Goal: Check status: Check status

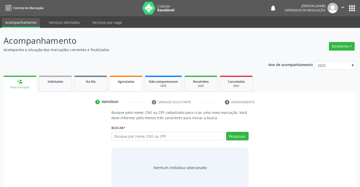
click at [126, 80] on span "Agendados" at bounding box center [126, 81] width 17 height 4
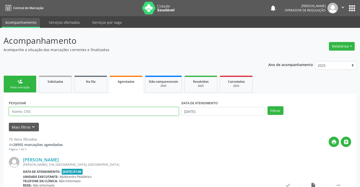
click at [101, 111] on input "text" at bounding box center [94, 111] width 170 height 9
type input "704003894685864"
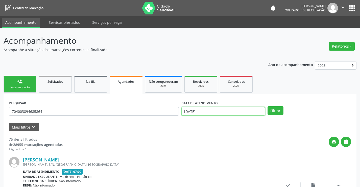
click at [237, 109] on input "[DATE]" at bounding box center [224, 111] width 84 height 9
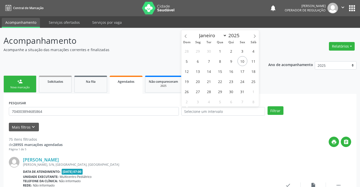
drag, startPoint x: 235, startPoint y: 120, endPoint x: 247, endPoint y: 116, distance: 12.4
click at [243, 118] on form "PESQUISAR 704003894685864 DATA DE ATENDIMENTO Filtrar UNIDADE DE REFERÊNCIA Sel…" at bounding box center [180, 115] width 343 height 32
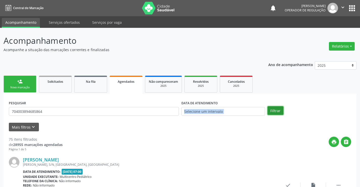
click at [271, 109] on button "Filtrar" at bounding box center [276, 110] width 16 height 9
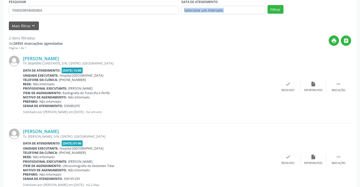
click at [201, 134] on div "Tv. [PERSON_NAME], S/N, CENTRO, [GEOGRAPHIC_DATA]" at bounding box center [149, 136] width 253 height 4
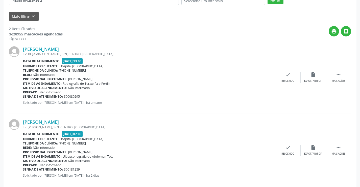
scroll to position [119, 0]
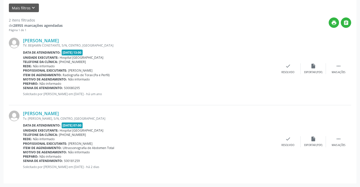
click at [161, 135] on div "Telefone da clínica: [PHONE_NUMBER]" at bounding box center [149, 135] width 253 height 4
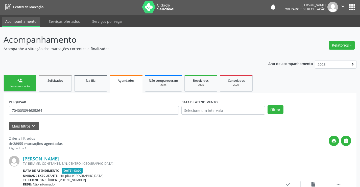
scroll to position [0, 0]
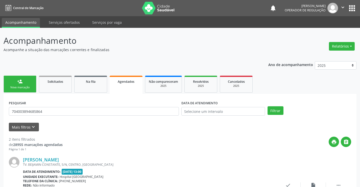
click at [124, 80] on span "Agendados" at bounding box center [126, 81] width 17 height 4
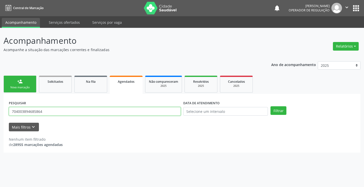
click at [129, 113] on input "704003894685864" at bounding box center [95, 111] width 172 height 9
type input "7"
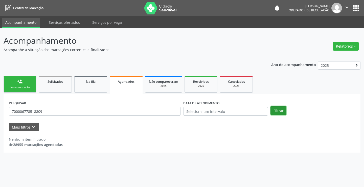
click at [280, 110] on button "Filtrar" at bounding box center [279, 110] width 16 height 9
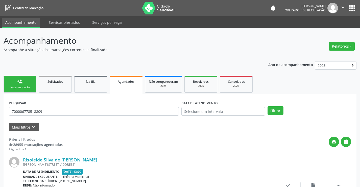
click at [122, 81] on span "Agendados" at bounding box center [126, 81] width 17 height 4
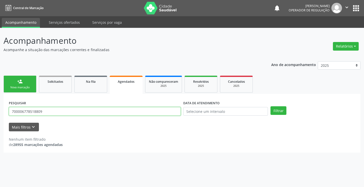
click at [117, 111] on input "700006778518809" at bounding box center [95, 111] width 172 height 9
type input "7"
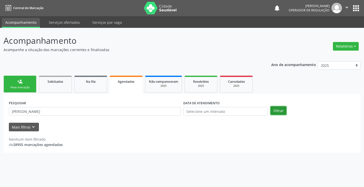
click at [284, 112] on button "Filtrar" at bounding box center [279, 110] width 16 height 9
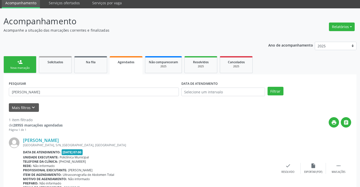
scroll to position [46, 0]
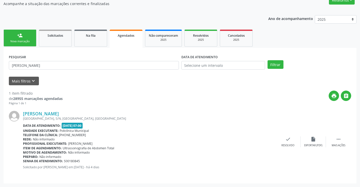
click at [100, 7] on div "Acompanhamento Acompanhe a situação das marcações correntes e finalizadas Relat…" at bounding box center [180, 85] width 353 height 195
click at [128, 36] on span "Agendados" at bounding box center [126, 35] width 17 height 4
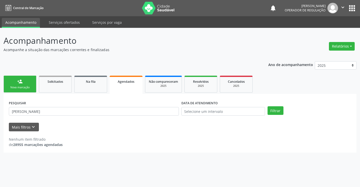
scroll to position [0, 0]
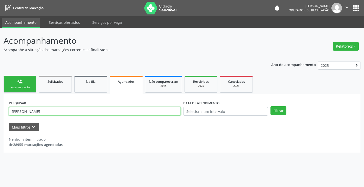
click at [101, 114] on input "[PERSON_NAME]" at bounding box center [95, 111] width 172 height 9
type input "A"
type input "700500122920058"
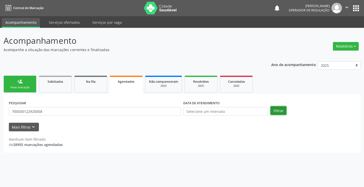
click at [278, 108] on button "Filtrar" at bounding box center [279, 110] width 16 height 9
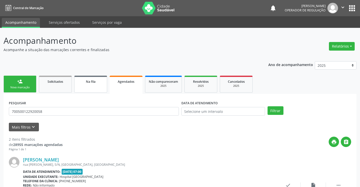
click at [89, 81] on span "Na fila" at bounding box center [91, 81] width 10 height 4
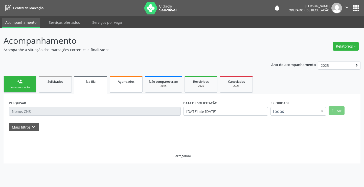
click at [125, 81] on span "Agendados" at bounding box center [126, 81] width 17 height 4
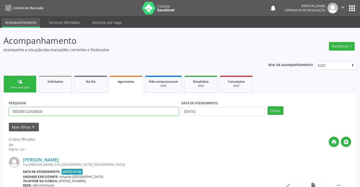
click at [113, 112] on input "700500122920058" at bounding box center [94, 111] width 170 height 9
type input "7"
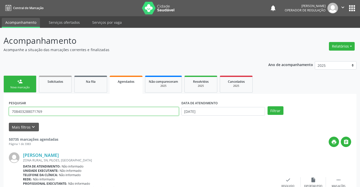
type input "708403288071769"
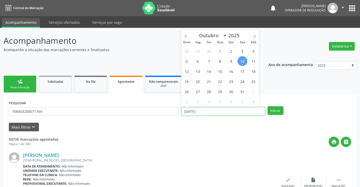
click at [223, 111] on input "[DATE]" at bounding box center [224, 111] width 84 height 9
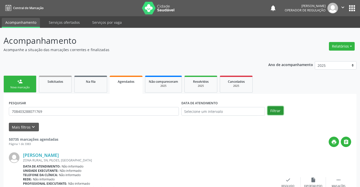
click at [280, 111] on button "Filtrar" at bounding box center [276, 110] width 16 height 9
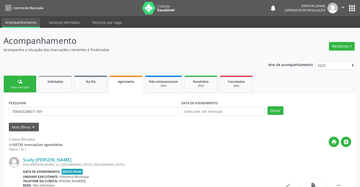
scroll to position [119, 0]
